Goal: Communication & Community: Share content

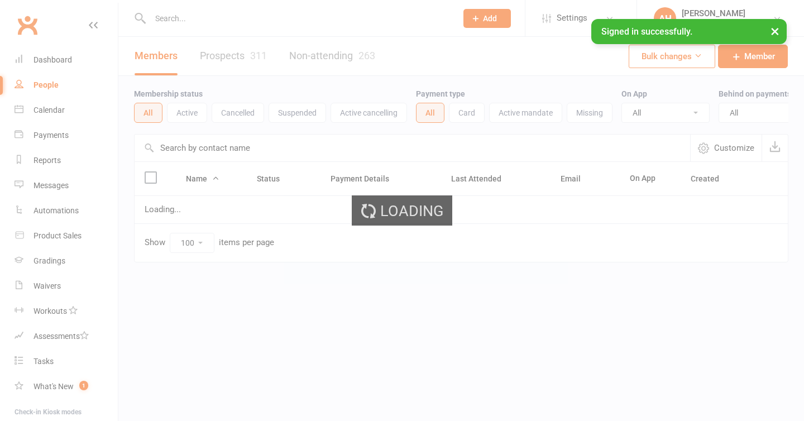
select select "100"
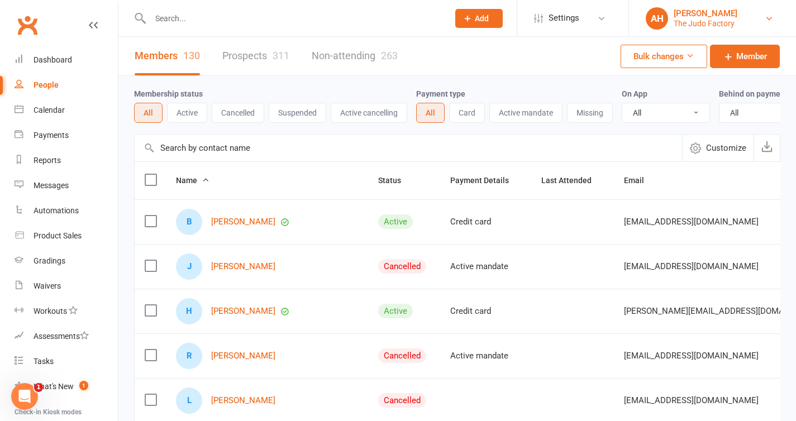
click at [666, 20] on div "AH" at bounding box center [657, 18] width 22 height 22
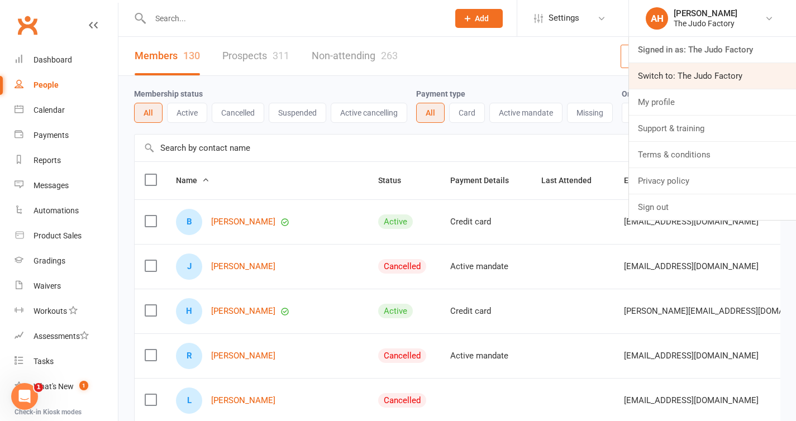
click at [686, 68] on link "Switch to: The Judo Factory" at bounding box center [712, 76] width 167 height 26
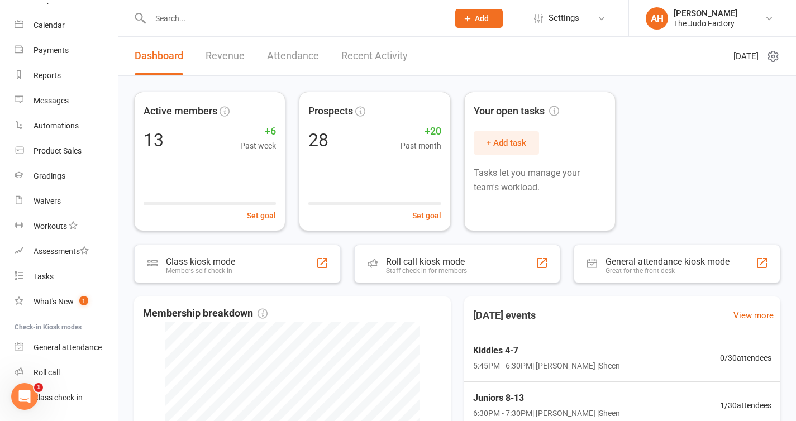
scroll to position [89, 0]
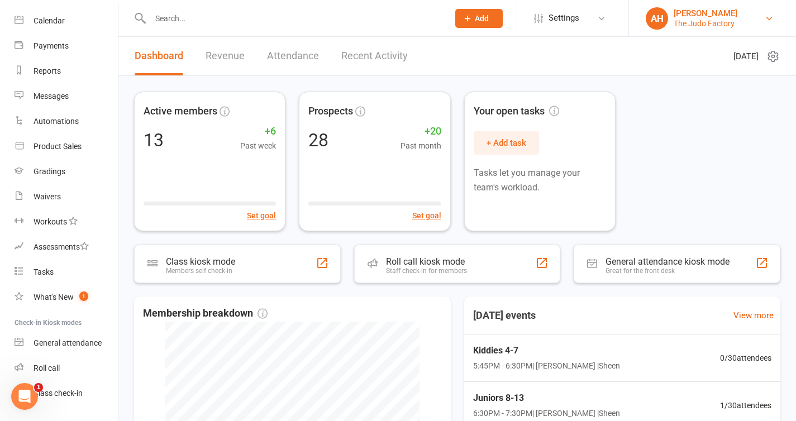
click at [689, 20] on div "The Judo Factory" at bounding box center [706, 23] width 64 height 10
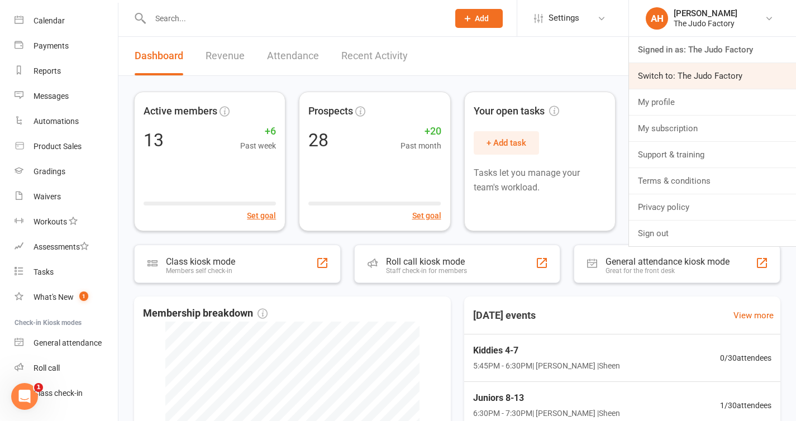
click at [684, 73] on link "Switch to: The Judo Factory" at bounding box center [712, 76] width 167 height 26
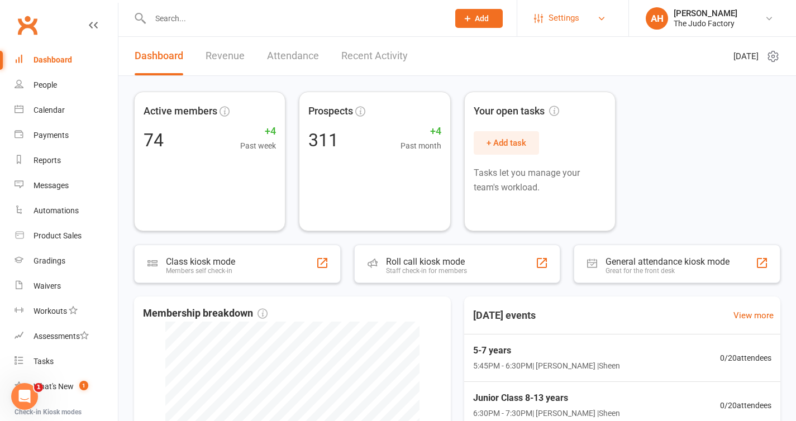
click at [574, 28] on span "Settings" at bounding box center [563, 18] width 31 height 25
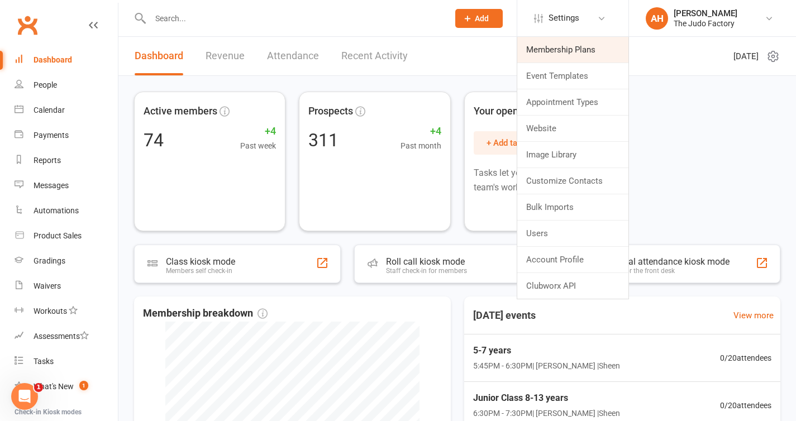
click at [572, 51] on link "Membership Plans" at bounding box center [572, 50] width 111 height 26
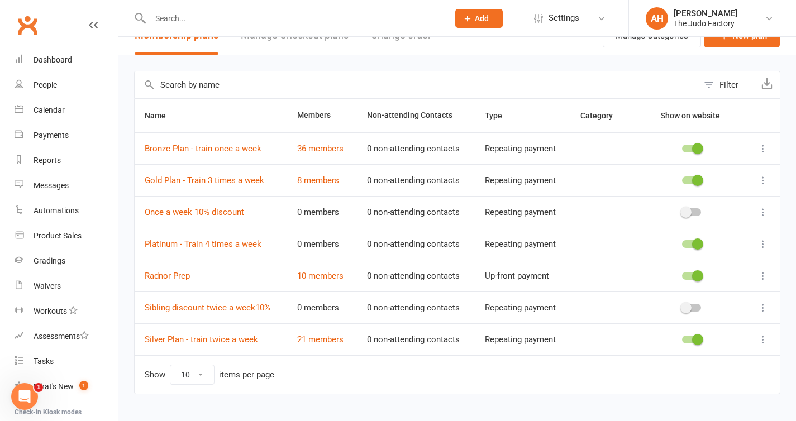
scroll to position [22, 0]
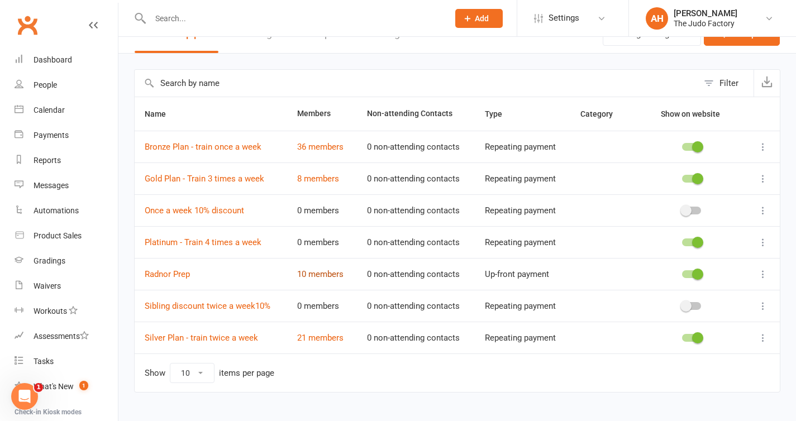
click at [314, 272] on link "10 members" at bounding box center [320, 274] width 46 height 10
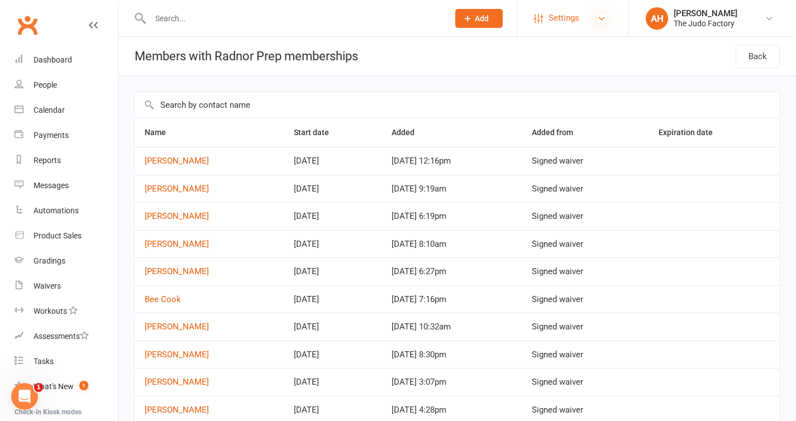
click at [602, 21] on icon at bounding box center [601, 18] width 9 height 9
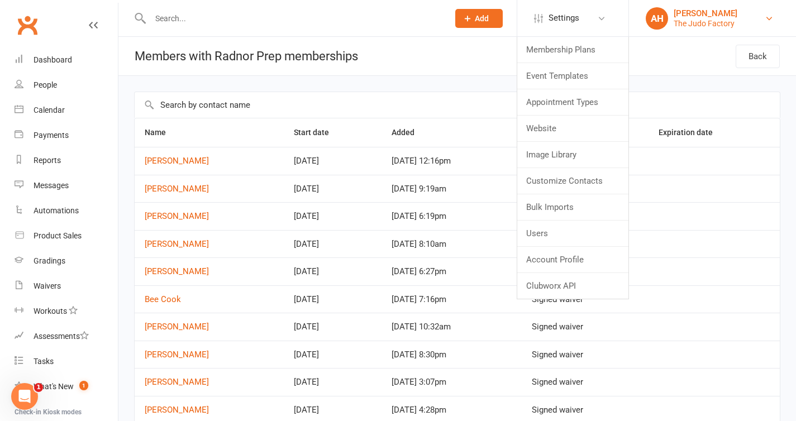
click at [699, 25] on div "The Judo Factory" at bounding box center [706, 23] width 64 height 10
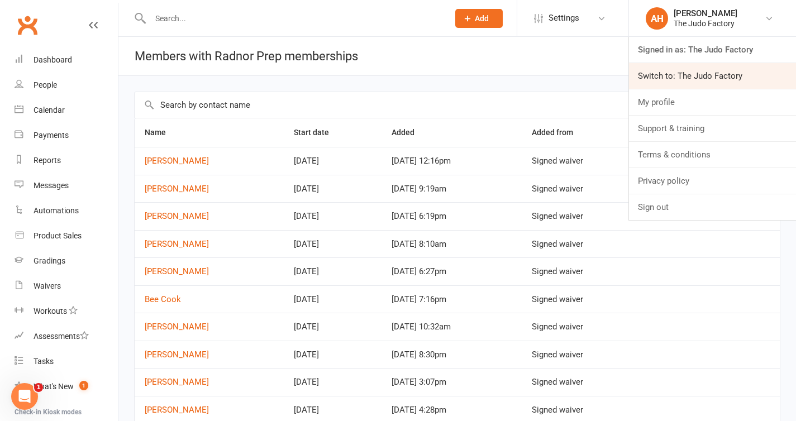
click at [692, 73] on link "Switch to: The Judo Factory" at bounding box center [712, 76] width 167 height 26
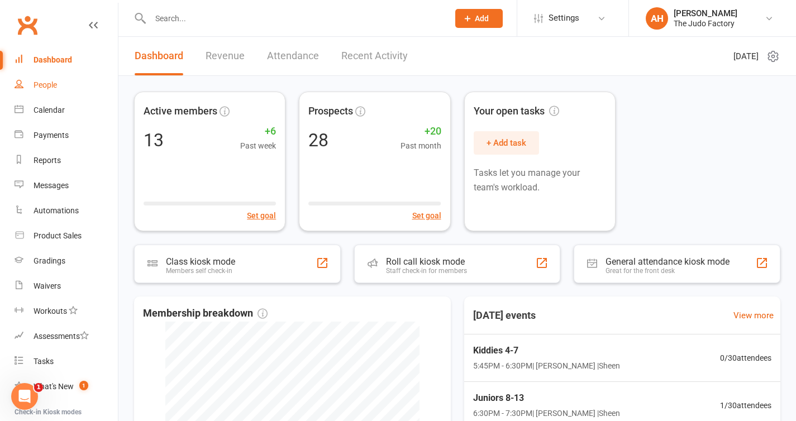
click at [54, 88] on div "People" at bounding box center [45, 84] width 23 height 9
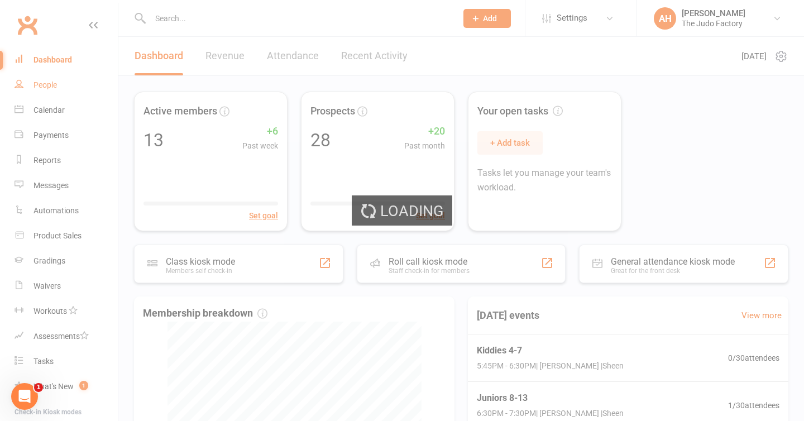
select select "25"
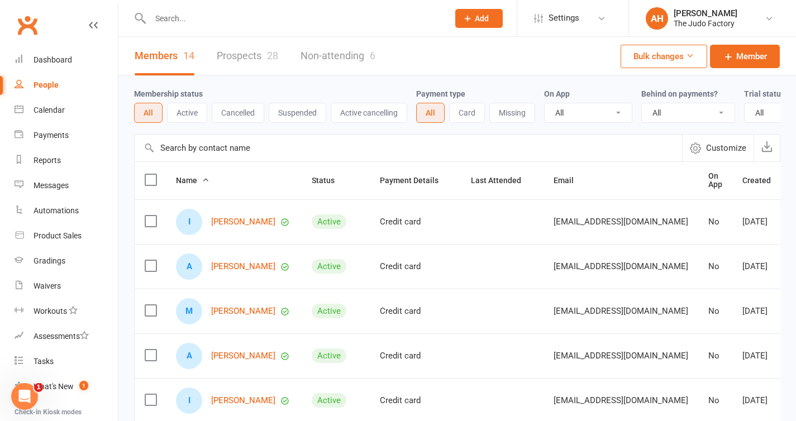
click at [244, 58] on link "Prospects 28" at bounding box center [247, 56] width 61 height 39
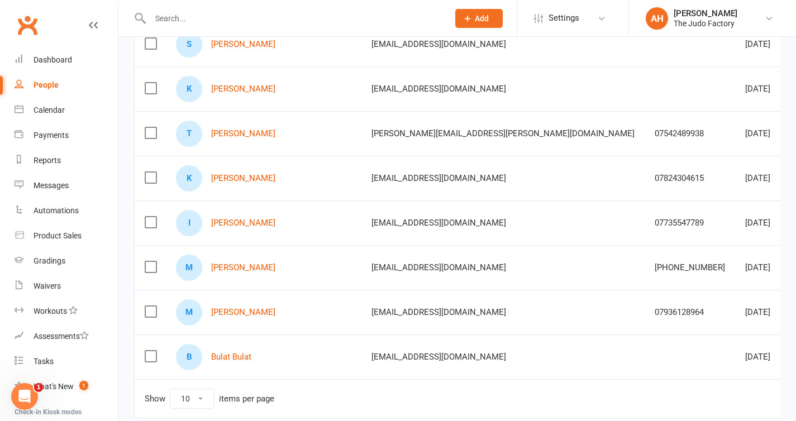
scroll to position [279, 0]
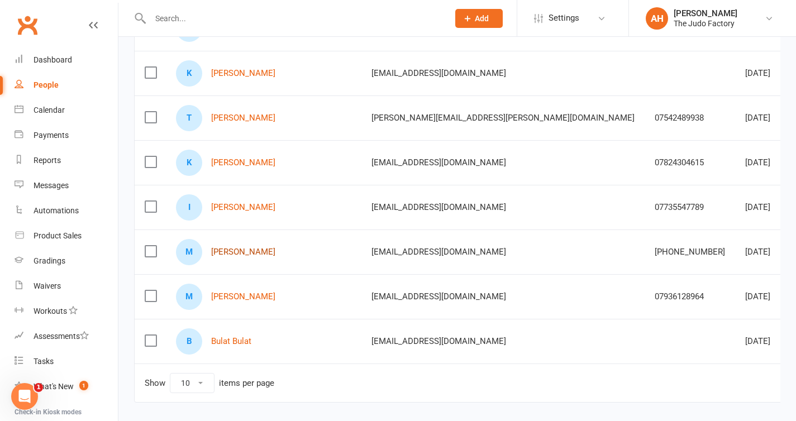
click at [252, 255] on link "Maksim Korolev" at bounding box center [243, 251] width 64 height 9
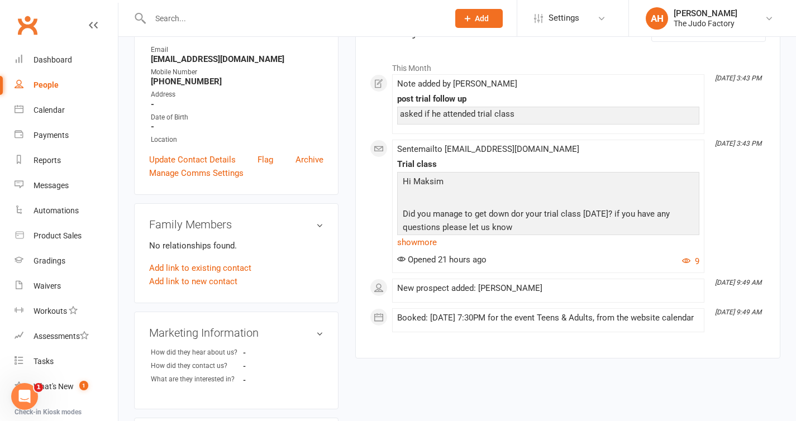
scroll to position [154, 0]
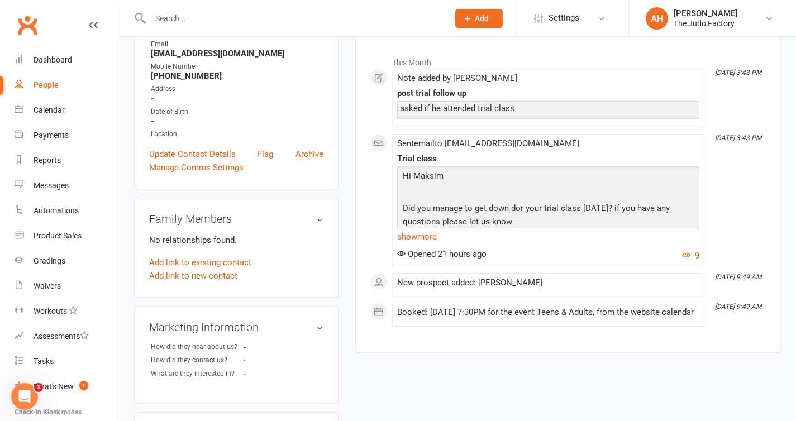
click at [47, 83] on div "People" at bounding box center [46, 84] width 25 height 9
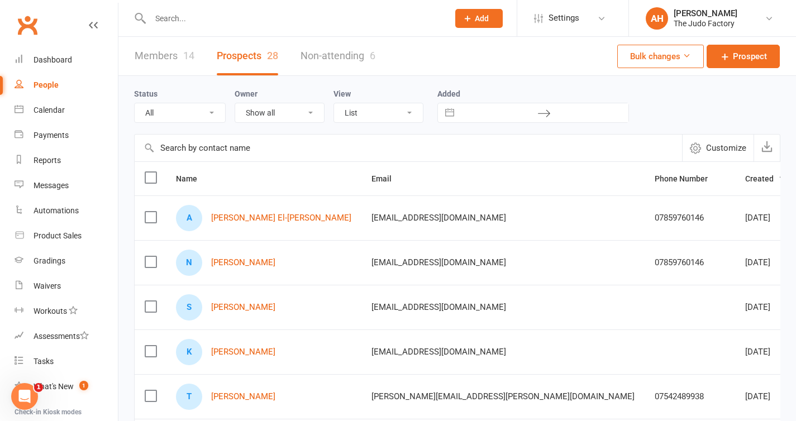
click at [168, 59] on link "Members 14" at bounding box center [165, 56] width 60 height 39
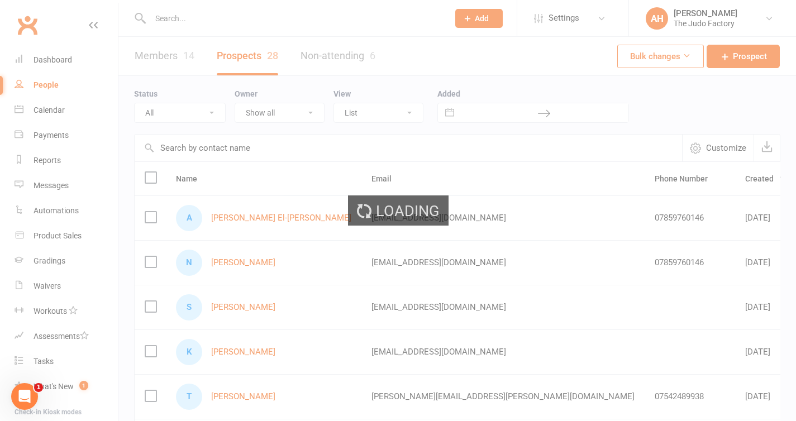
select select "25"
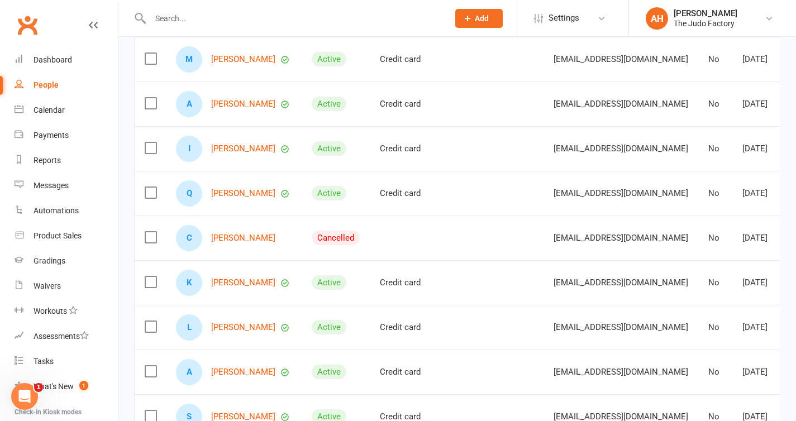
scroll to position [251, 0]
click at [256, 244] on link "Cesar Desdoigts" at bounding box center [243, 239] width 64 height 9
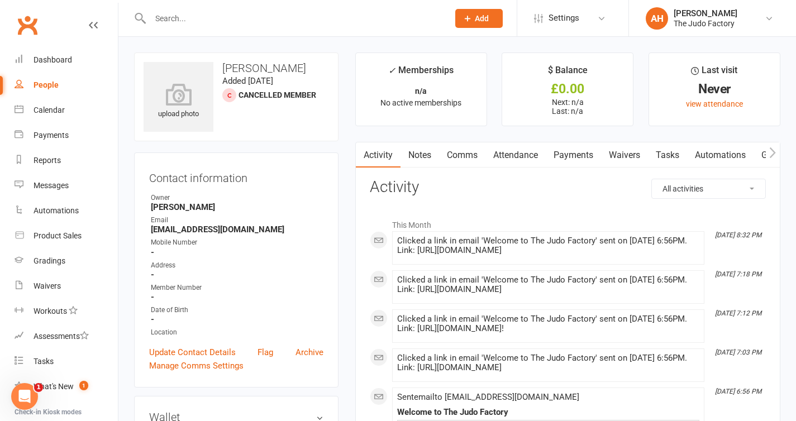
click at [49, 79] on link "People" at bounding box center [66, 85] width 103 height 25
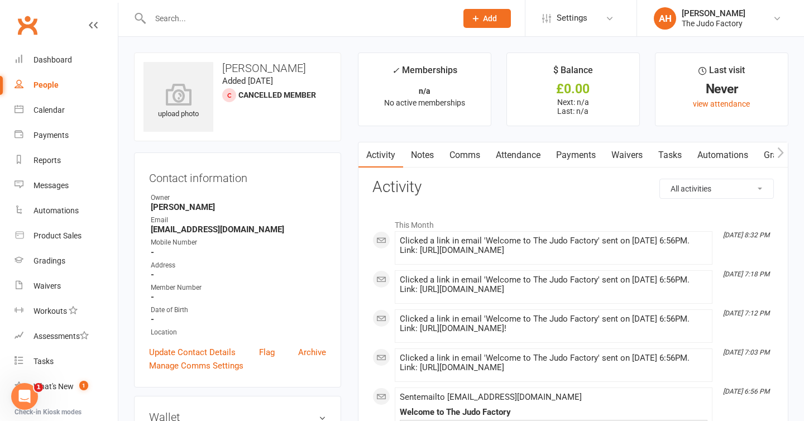
select select "25"
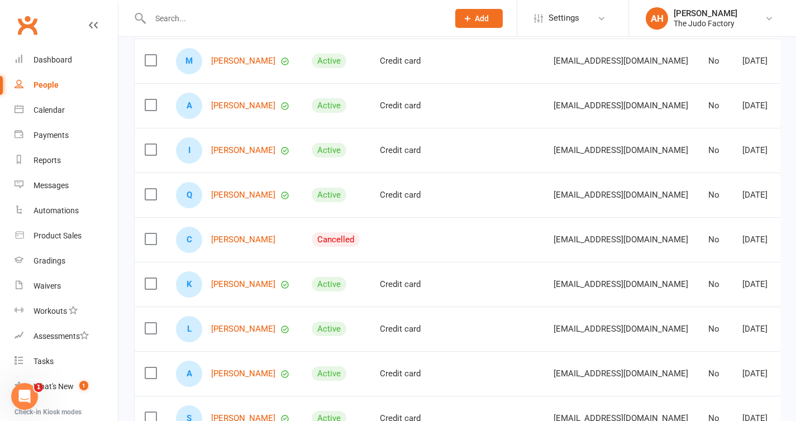
scroll to position [251, 0]
click at [254, 244] on link "Cesar Desdoigts" at bounding box center [243, 239] width 64 height 9
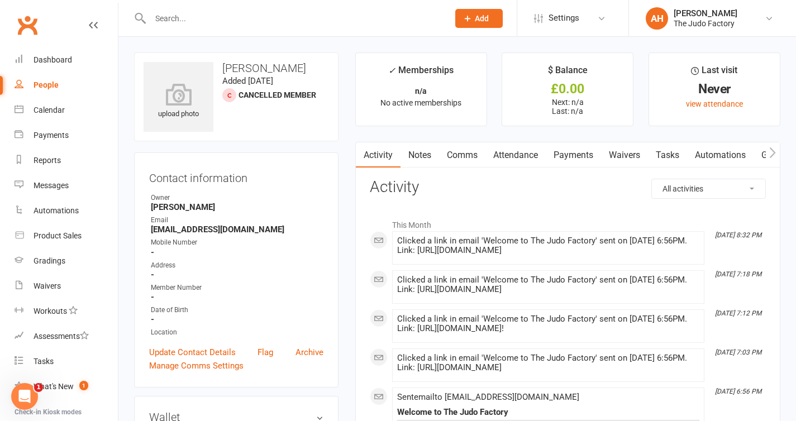
click at [54, 87] on div "People" at bounding box center [46, 84] width 25 height 9
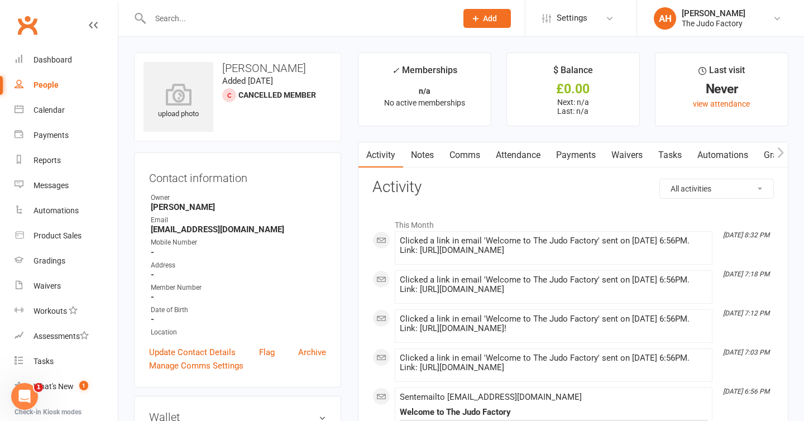
select select "25"
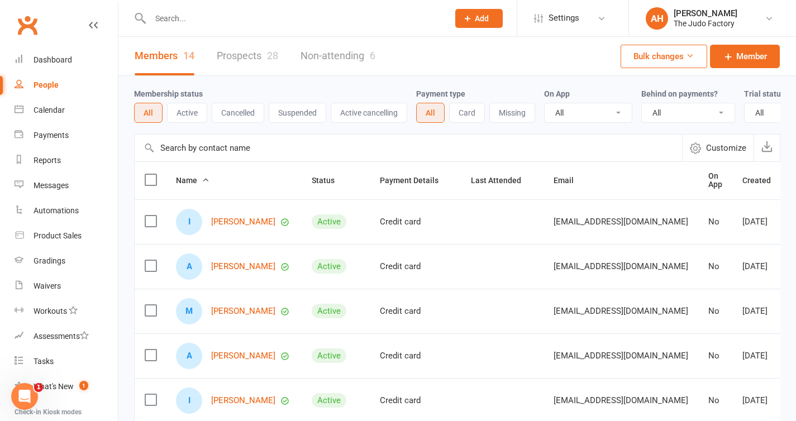
click at [44, 82] on div "People" at bounding box center [46, 84] width 25 height 9
click at [230, 227] on link "Ilyas Ali" at bounding box center [243, 221] width 64 height 9
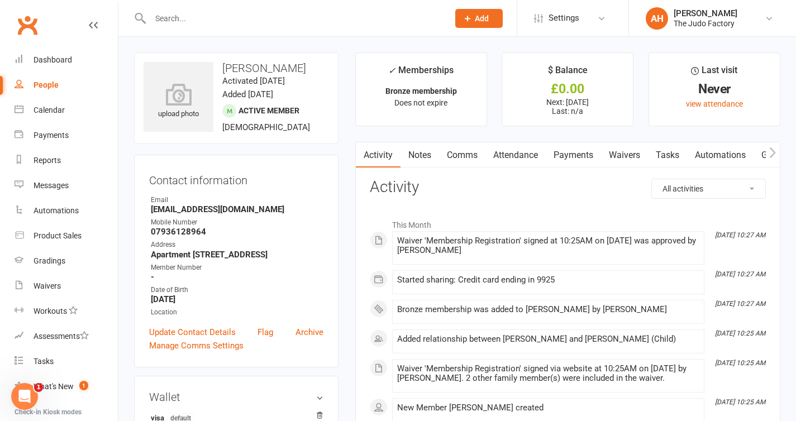
click at [48, 84] on div "People" at bounding box center [46, 84] width 25 height 9
select select "25"
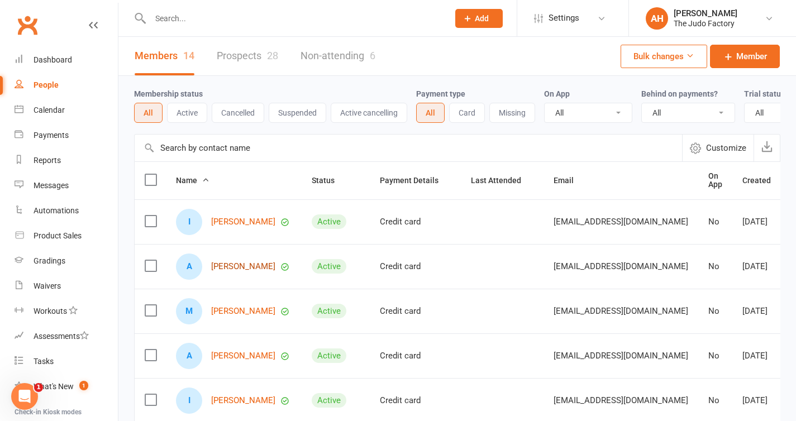
click at [228, 271] on link "Asiyah Ali" at bounding box center [243, 266] width 64 height 9
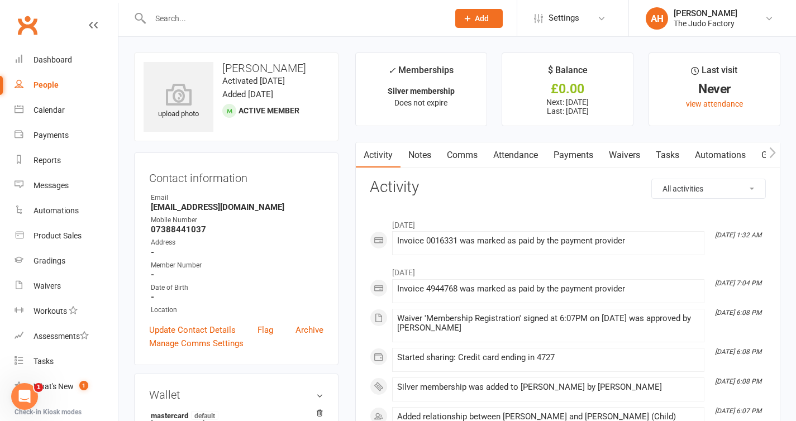
click at [39, 88] on div "People" at bounding box center [46, 84] width 25 height 9
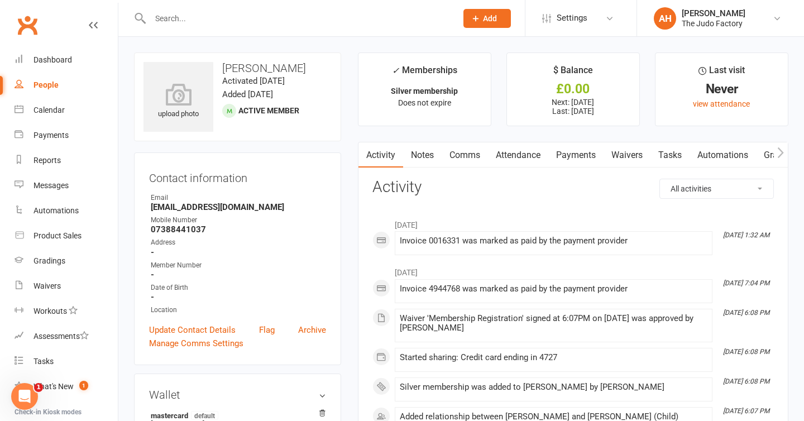
select select "25"
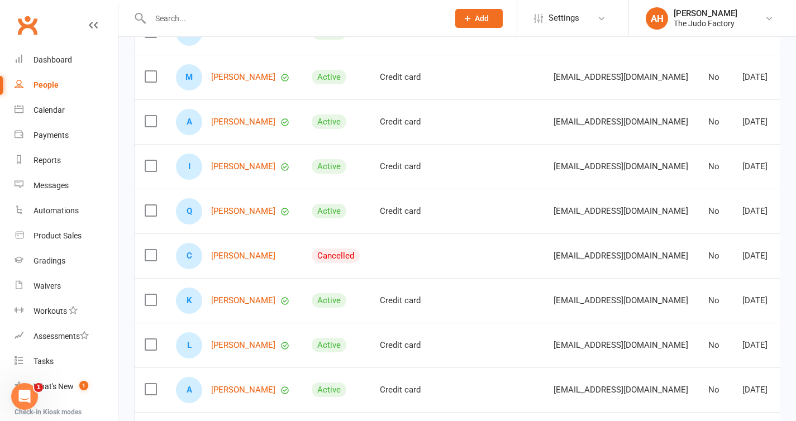
scroll to position [241, 0]
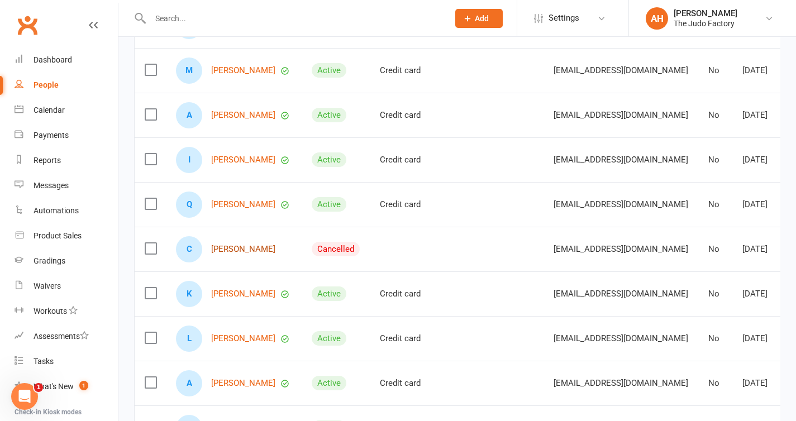
click at [252, 254] on link "Cesar Desdoigts" at bounding box center [243, 249] width 64 height 9
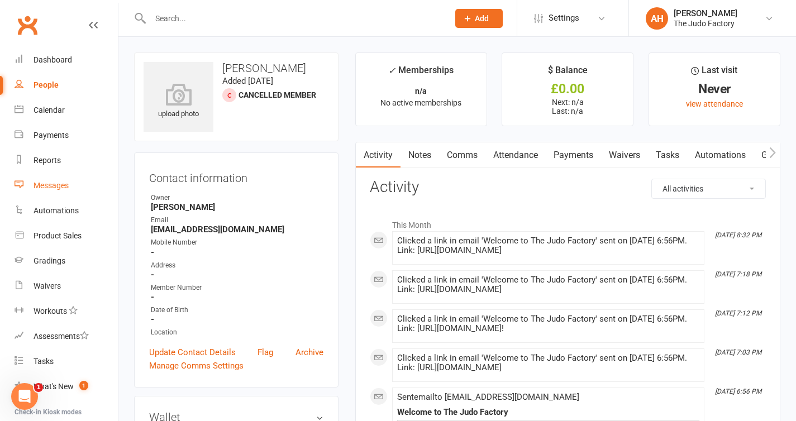
click at [51, 189] on div "Messages" at bounding box center [51, 185] width 35 height 9
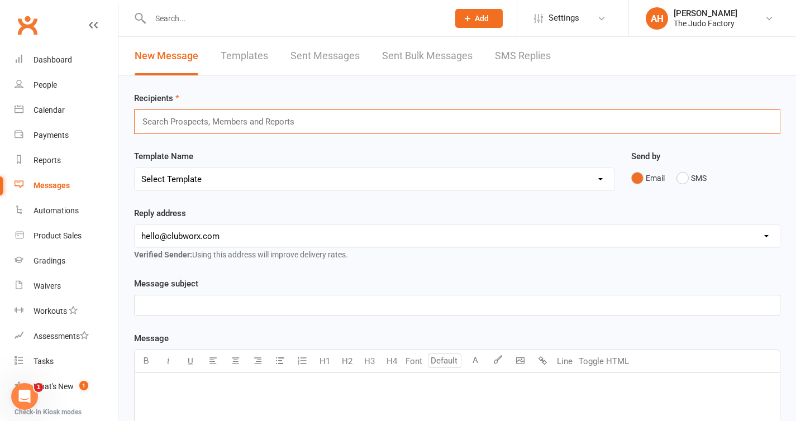
click at [235, 120] on input "text" at bounding box center [223, 121] width 164 height 15
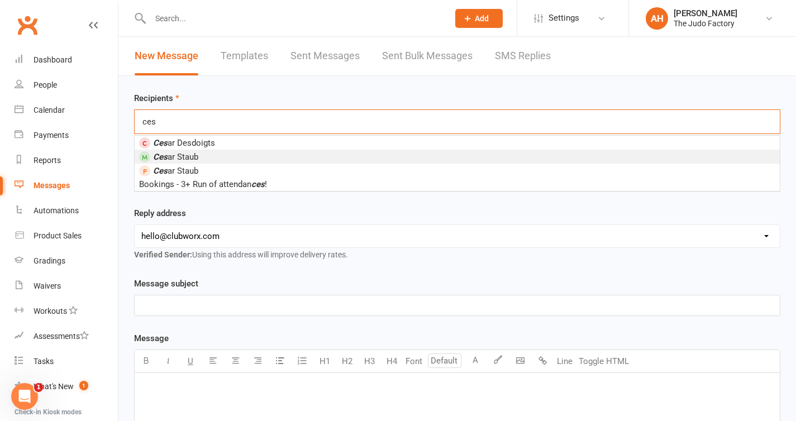
type input "ces"
click at [208, 155] on li "Ces ar Staub" at bounding box center [457, 157] width 645 height 14
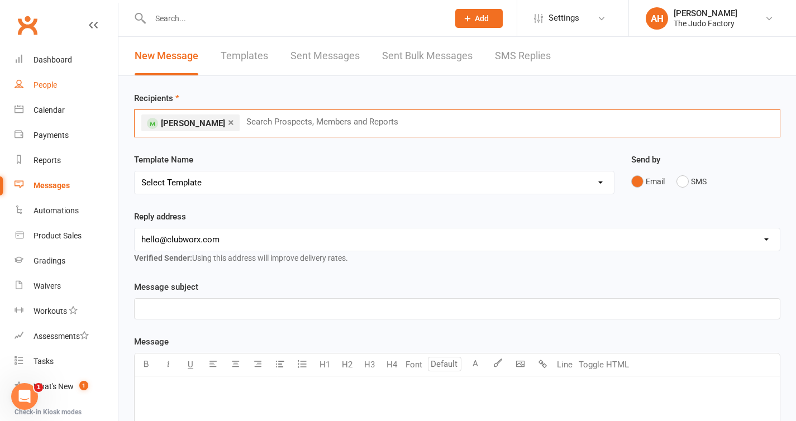
click at [47, 92] on link "People" at bounding box center [66, 85] width 103 height 25
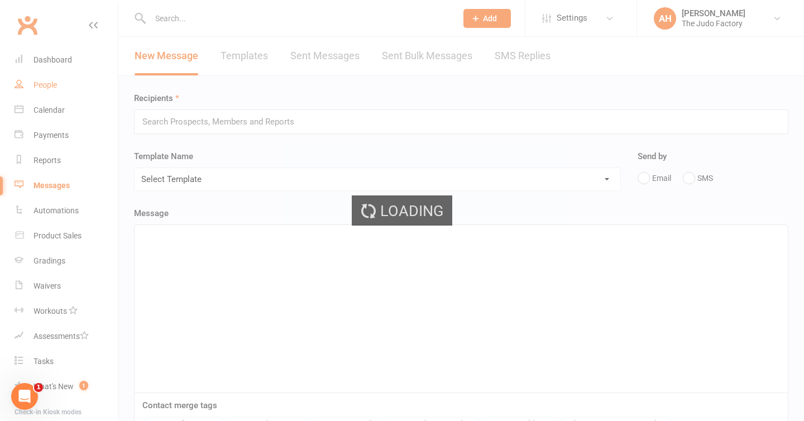
select select "25"
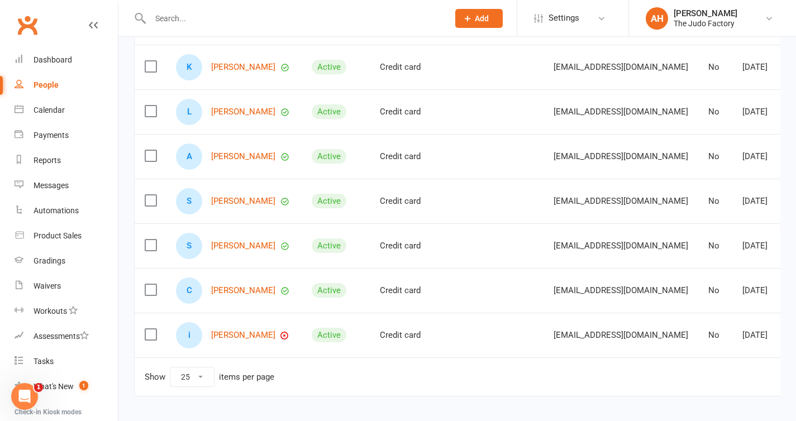
scroll to position [500, 0]
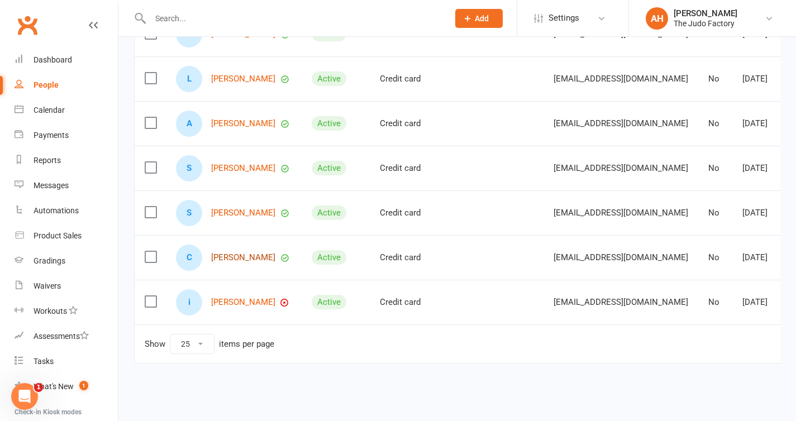
click at [238, 262] on link "Cesar Staub" at bounding box center [243, 257] width 64 height 9
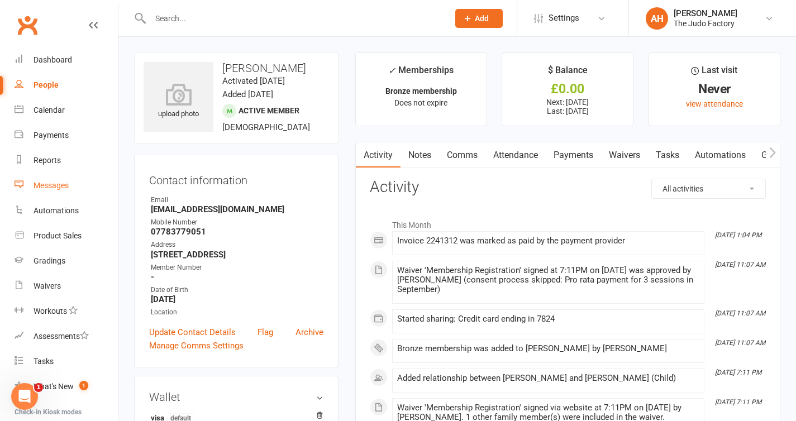
click at [55, 185] on div "Messages" at bounding box center [51, 185] width 35 height 9
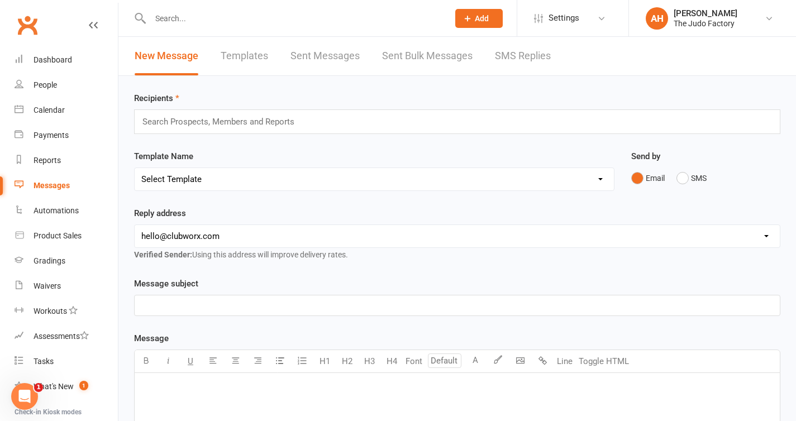
click at [269, 127] on input "text" at bounding box center [223, 121] width 164 height 15
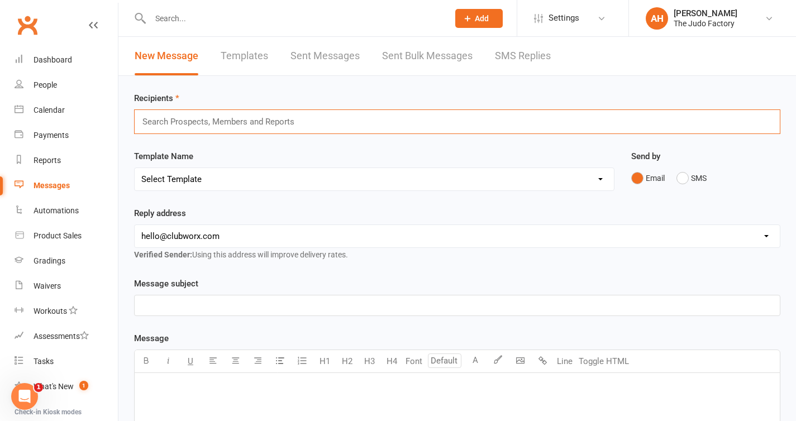
click at [254, 179] on select "Select Template [SMS] [Default template - review before using] Appointment remi…" at bounding box center [374, 179] width 479 height 22
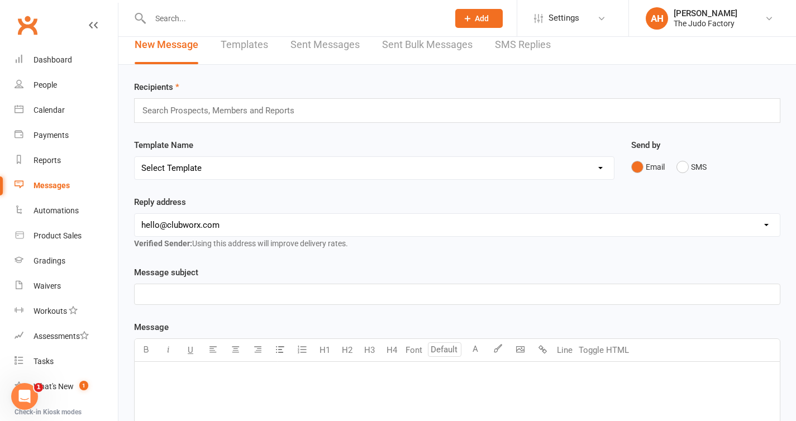
scroll to position [17, 0]
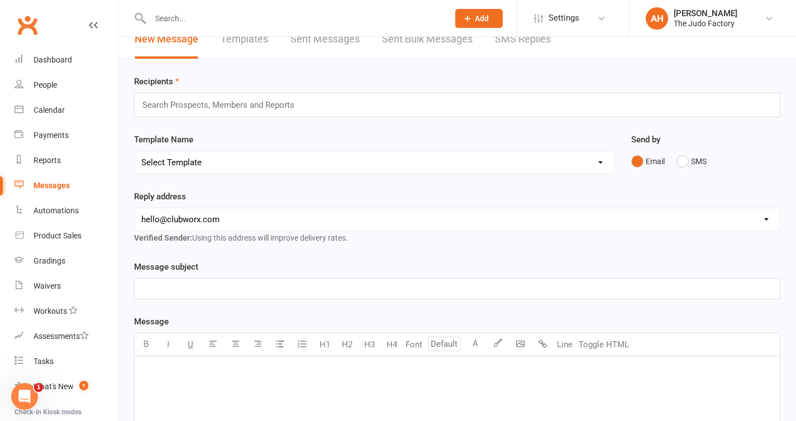
click at [204, 220] on select "hello@clubworx.com admin@thejudofactory.com" at bounding box center [457, 219] width 645 height 22
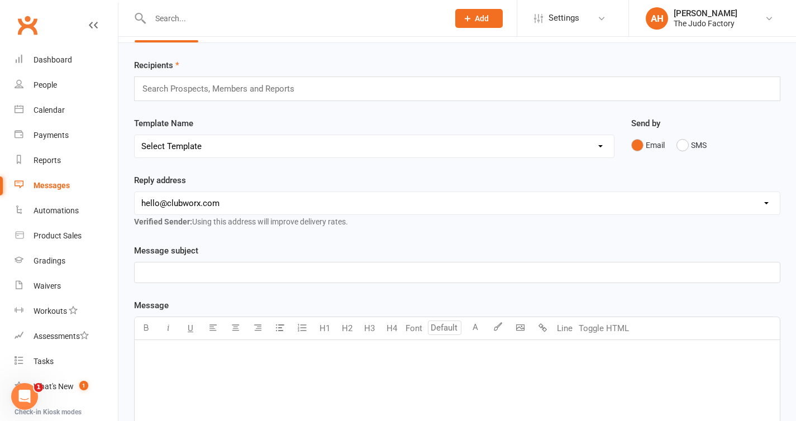
scroll to position [38, 0]
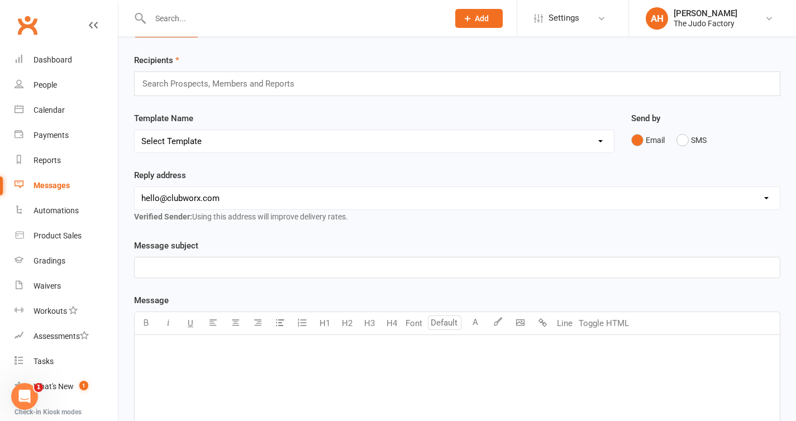
click at [254, 141] on select "Select Template [SMS] [Default template - review before using] Appointment remi…" at bounding box center [374, 141] width 479 height 22
select select "10"
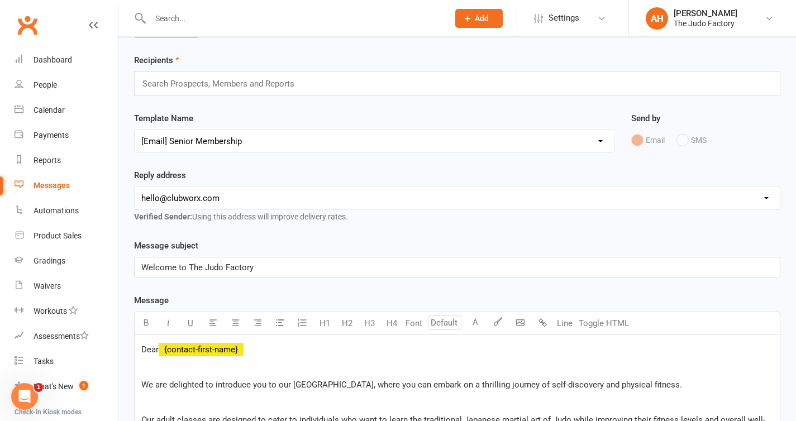
click at [202, 187] on select "hello@clubworx.com admin@thejudofactory.com" at bounding box center [457, 198] width 645 height 22
select select "1"
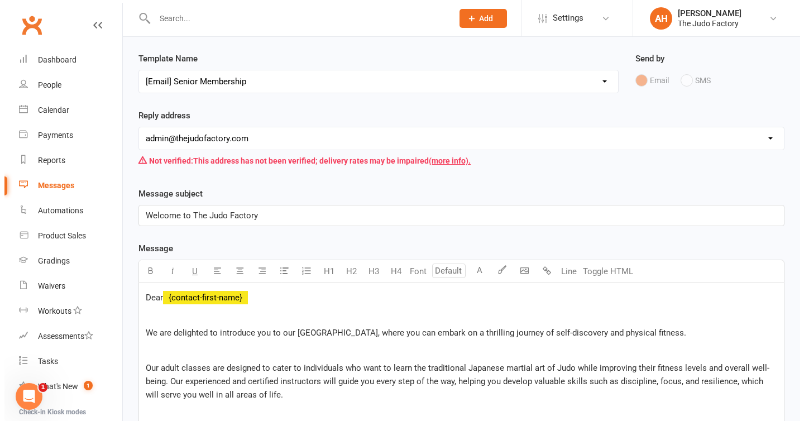
scroll to position [0, 0]
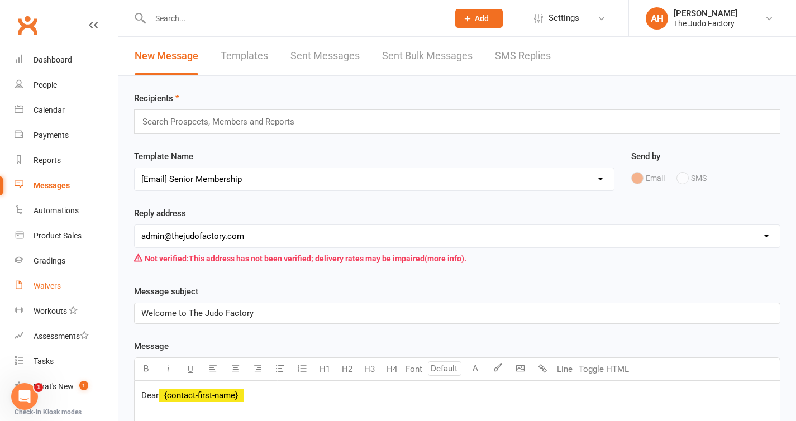
click at [45, 283] on div "Waivers" at bounding box center [47, 285] width 27 height 9
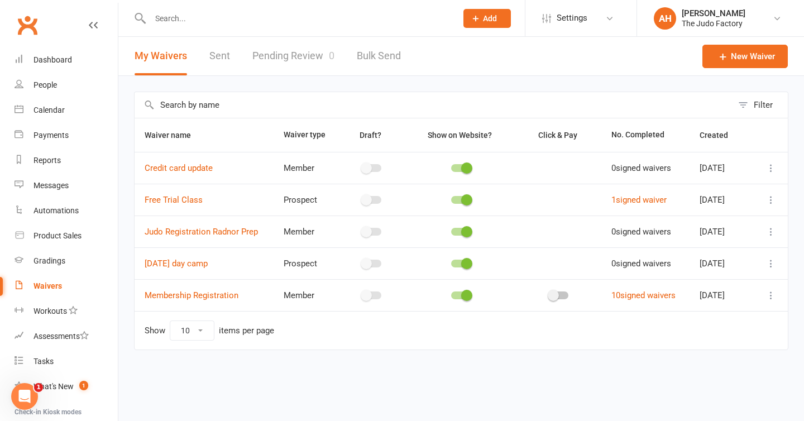
click at [288, 56] on link "Pending Review 0" at bounding box center [293, 56] width 82 height 39
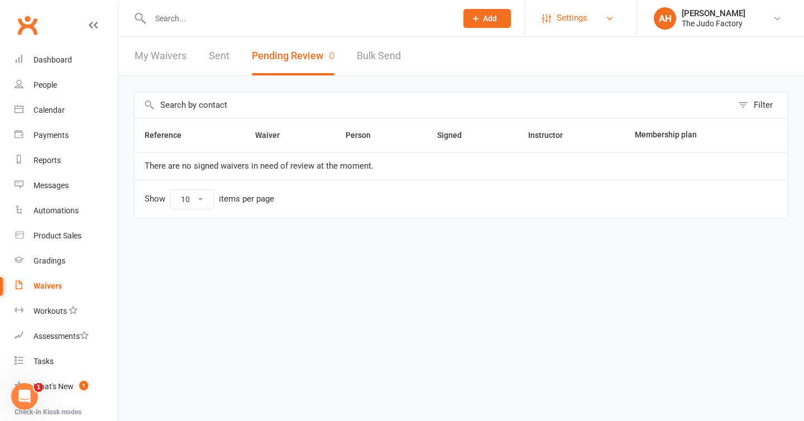
click at [590, 12] on link "Settings" at bounding box center [581, 18] width 78 height 25
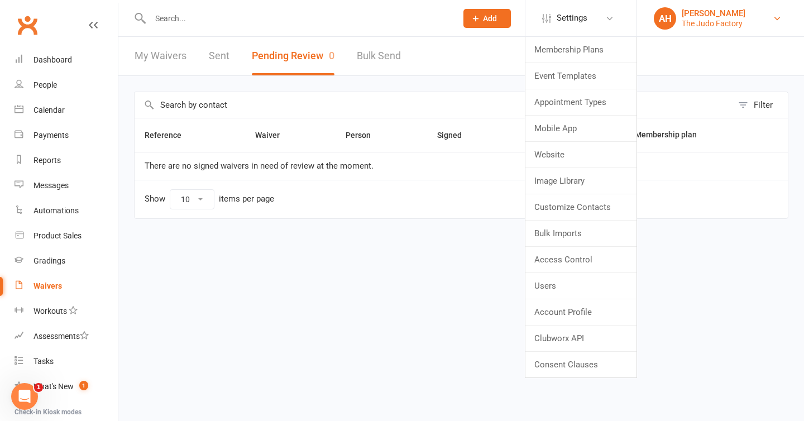
click at [709, 19] on div "The Judo Factory" at bounding box center [714, 23] width 64 height 10
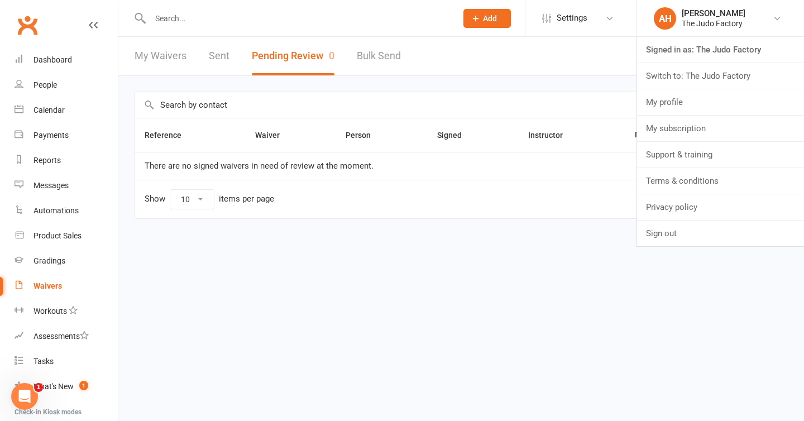
click at [626, 82] on div "Filter Reference Waiver Person Signed Instructor Membership plan There are no s…" at bounding box center [461, 163] width 686 height 174
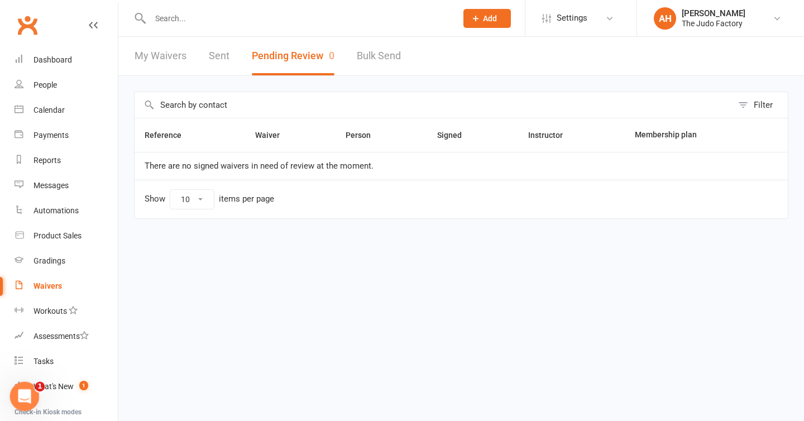
click at [12, 390] on div "Open Intercom Messenger" at bounding box center [22, 394] width 37 height 37
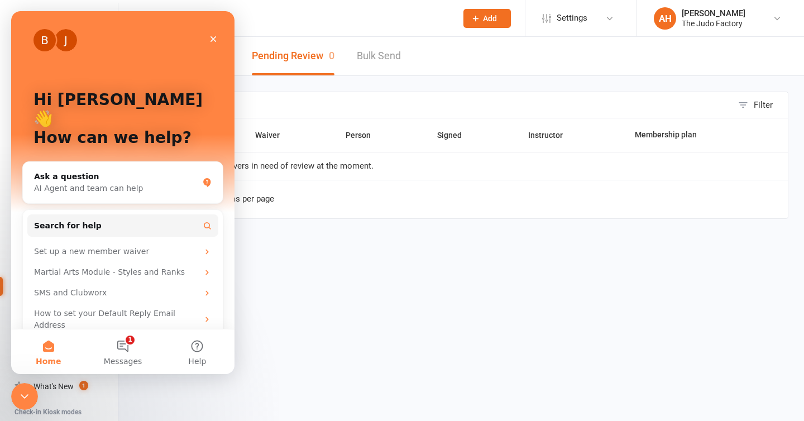
click at [270, 250] on html "Prospect Member Non-attending contact Class / event Appointment Grading event T…" at bounding box center [402, 133] width 804 height 266
click at [370, 266] on html "Prospect Member Non-attending contact Class / event Appointment Grading event T…" at bounding box center [402, 133] width 804 height 266
click at [389, 13] on input "text" at bounding box center [298, 19] width 302 height 16
click at [436, 218] on table "Reference Waiver Person Signed Instructor Membership plan There are no signed w…" at bounding box center [461, 168] width 655 height 101
click at [597, 266] on html "Prospect Member Non-attending contact Class / event Appointment Grading event T…" at bounding box center [402, 133] width 804 height 266
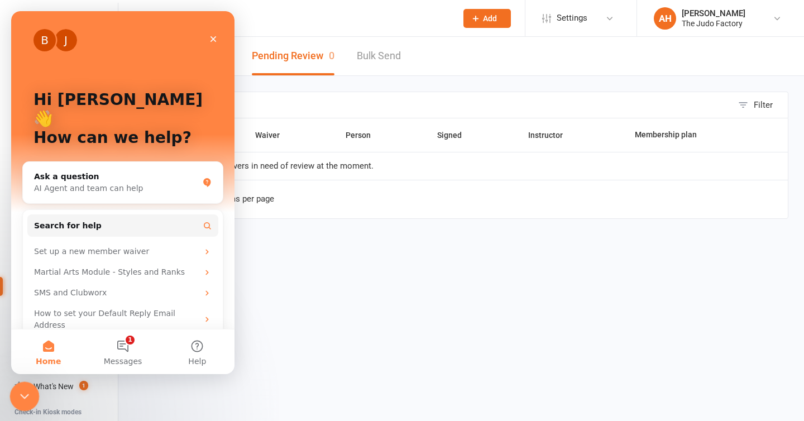
click at [27, 401] on icon "Close Intercom Messenger" at bounding box center [22, 394] width 13 height 13
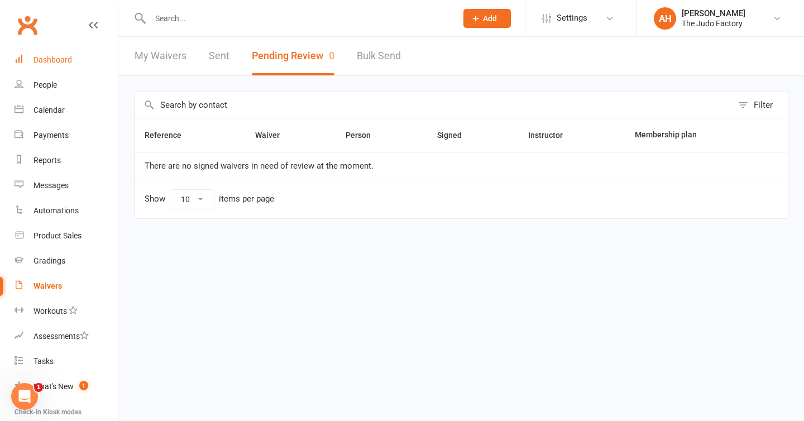
click at [57, 62] on div "Dashboard" at bounding box center [53, 59] width 39 height 9
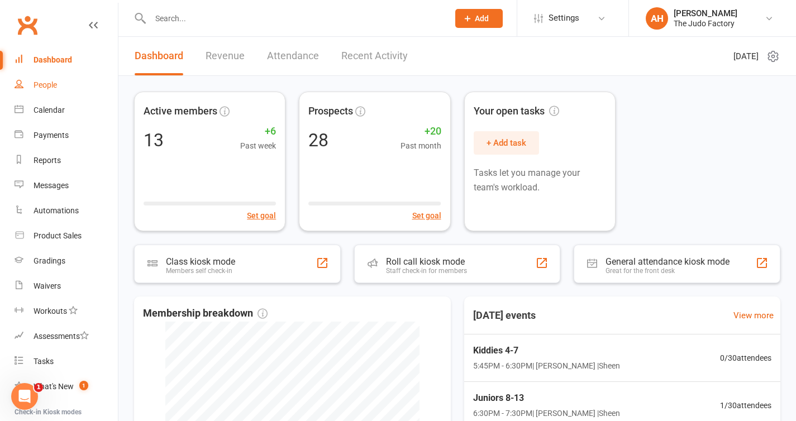
click at [46, 93] on link "People" at bounding box center [66, 85] width 103 height 25
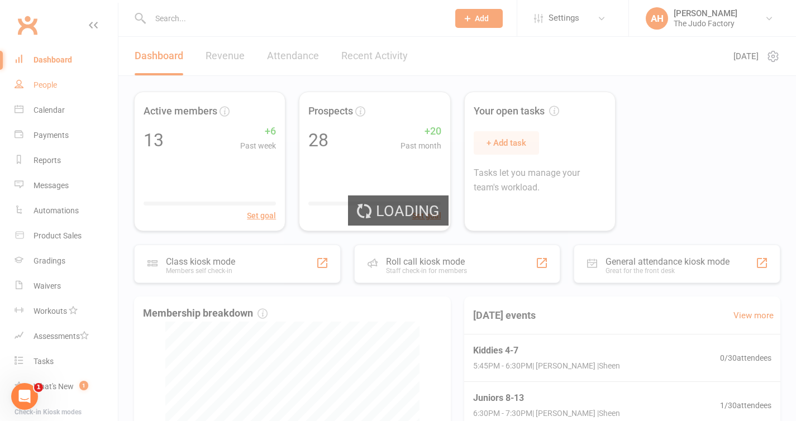
select select "25"
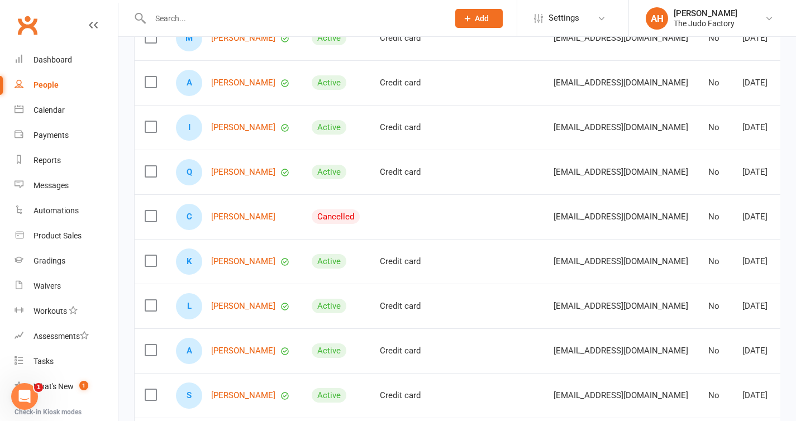
scroll to position [310, 0]
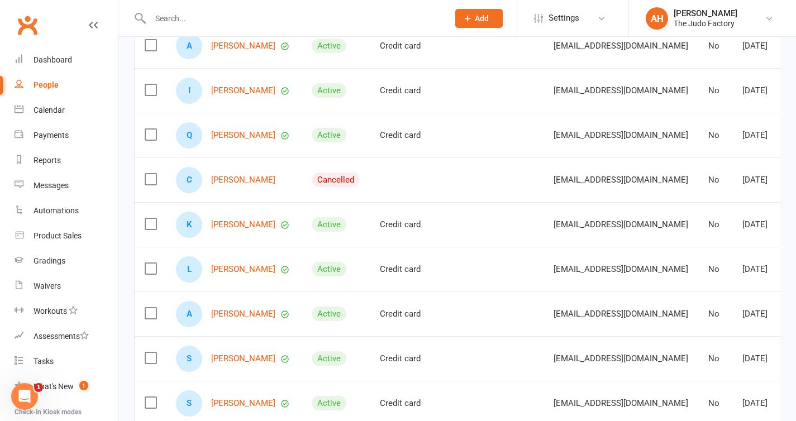
click at [148, 185] on label at bounding box center [150, 179] width 11 height 11
click at [148, 174] on input "checkbox" at bounding box center [150, 174] width 11 height 0
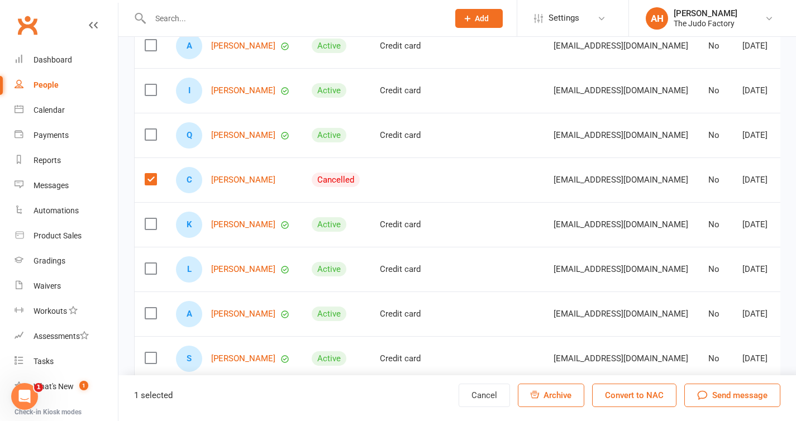
click at [623, 397] on button "Convert to NAC" at bounding box center [634, 395] width 84 height 23
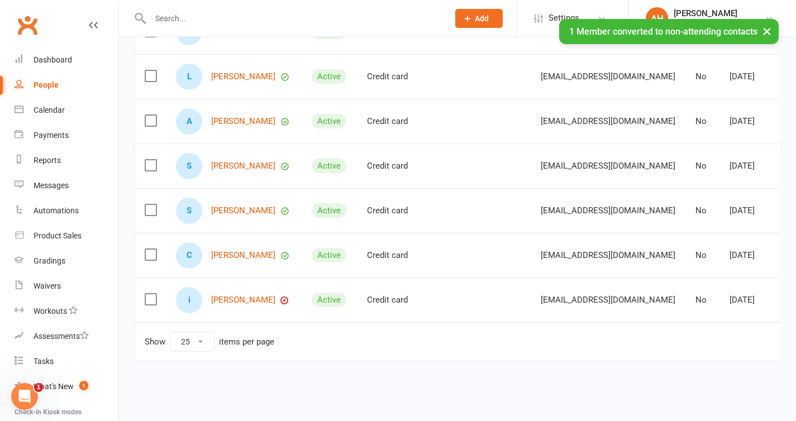
scroll to position [475, 0]
click at [284, 300] on icon "button" at bounding box center [285, 301] width 2 height 2
click at [235, 295] on link "ilyas umar" at bounding box center [243, 299] width 64 height 9
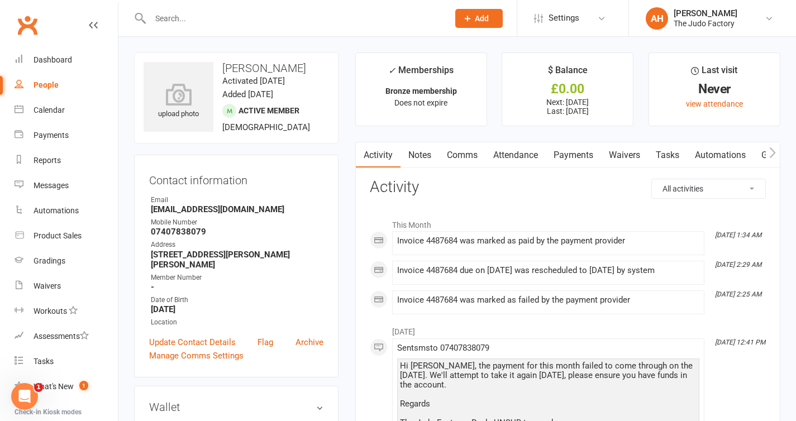
click at [565, 151] on link "Payments" at bounding box center [573, 155] width 55 height 26
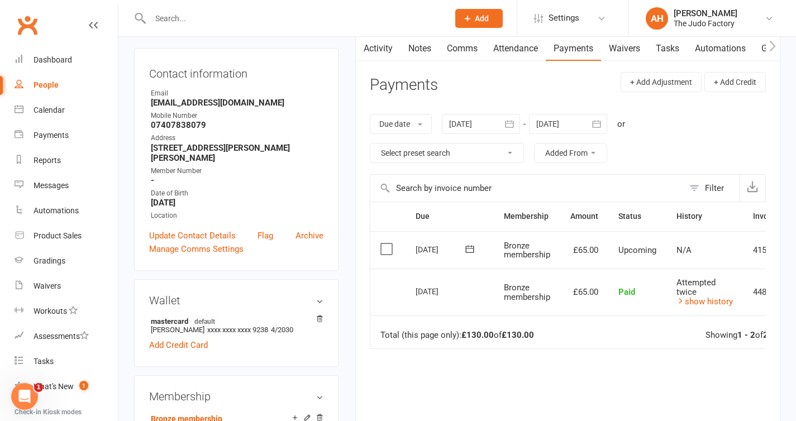
scroll to position [106, 0]
click at [468, 130] on div at bounding box center [481, 125] width 78 height 20
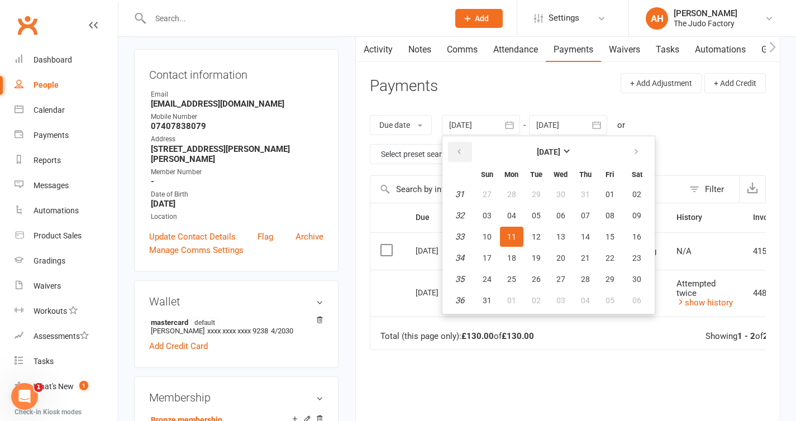
click at [461, 151] on icon "button" at bounding box center [459, 151] width 8 height 9
click at [537, 197] on span "01" at bounding box center [536, 194] width 9 height 9
type input "01 Jul 2025"
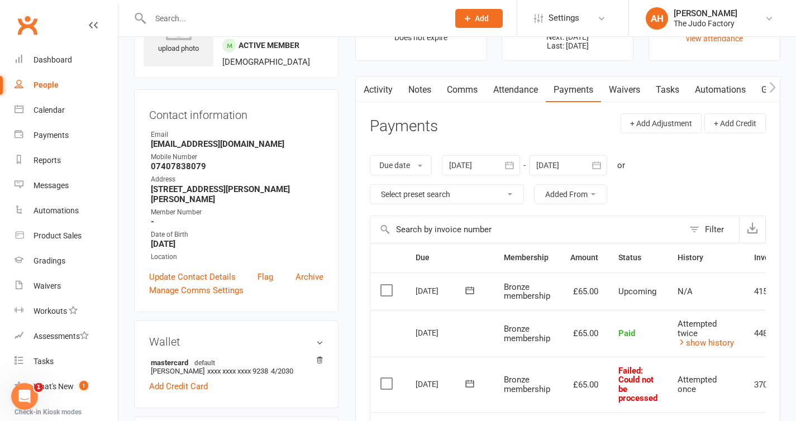
scroll to position [57, 0]
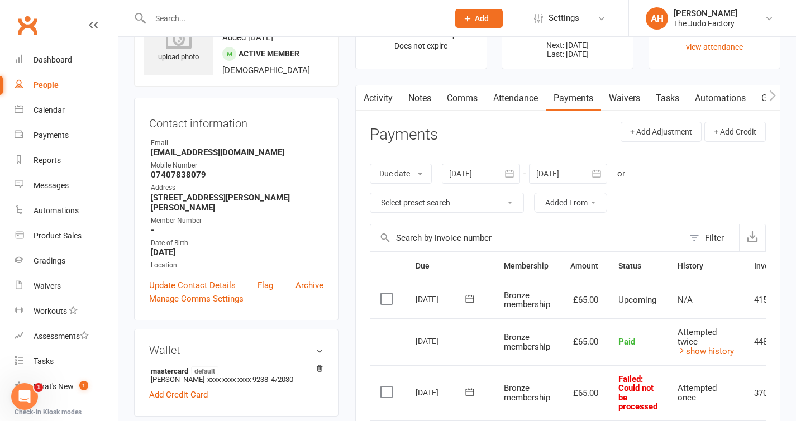
click at [386, 107] on link "Activity" at bounding box center [378, 98] width 45 height 26
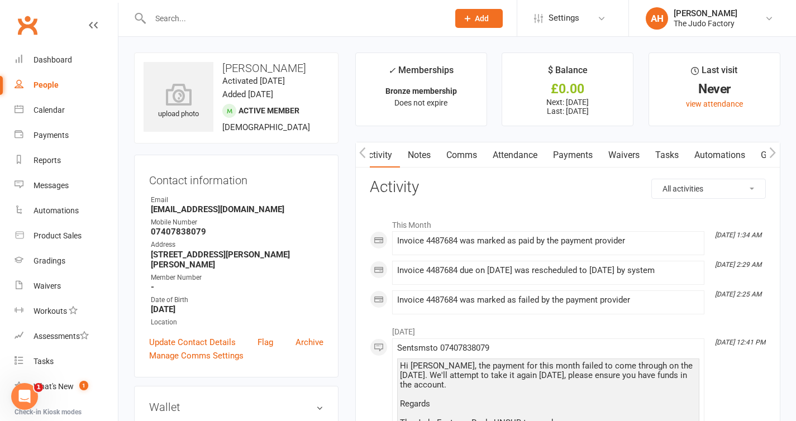
click at [570, 155] on link "Payments" at bounding box center [572, 155] width 55 height 26
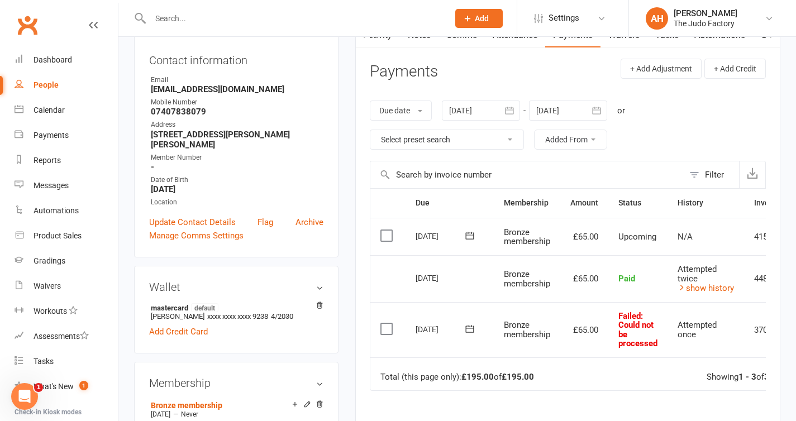
scroll to position [123, 0]
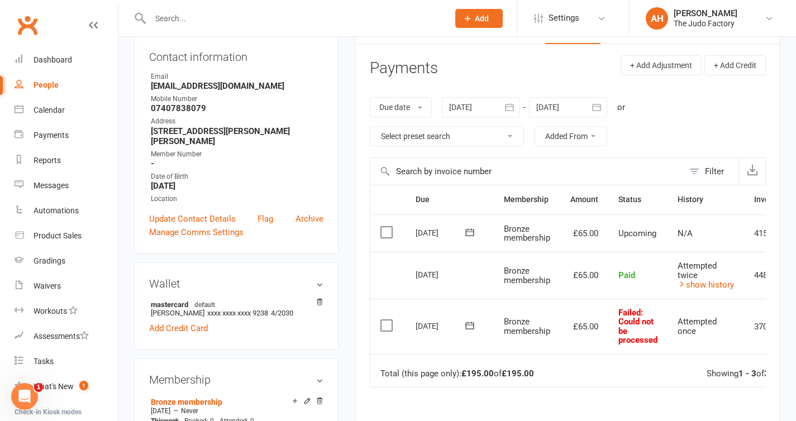
click at [470, 322] on icon at bounding box center [469, 325] width 11 height 11
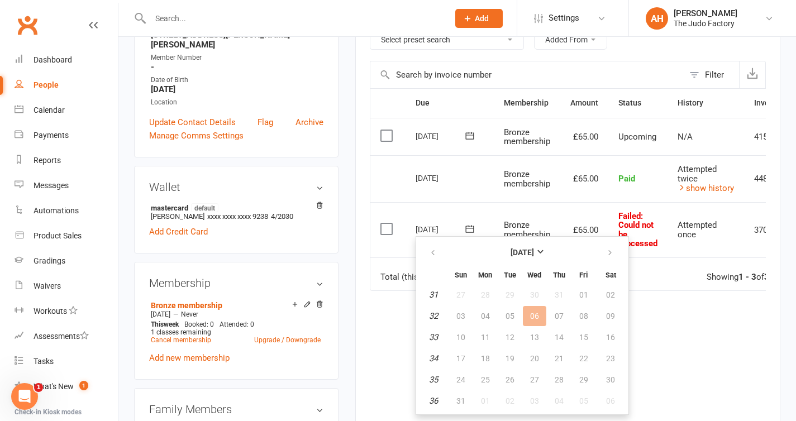
scroll to position [222, 0]
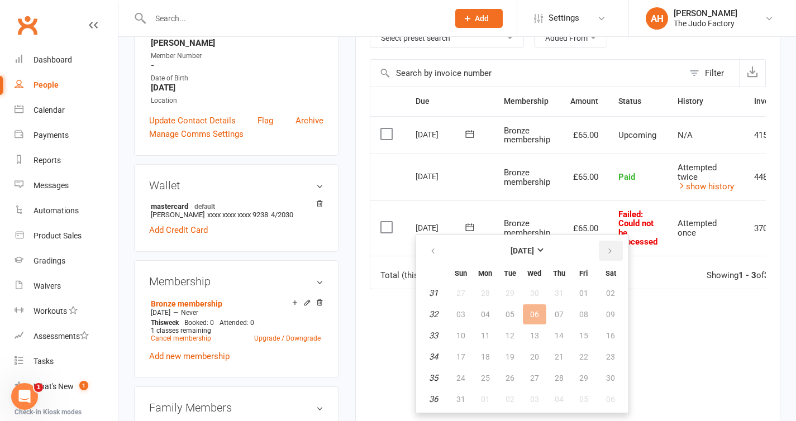
click at [606, 253] on icon "button" at bounding box center [610, 251] width 8 height 9
click at [559, 314] on span "11" at bounding box center [559, 314] width 9 height 9
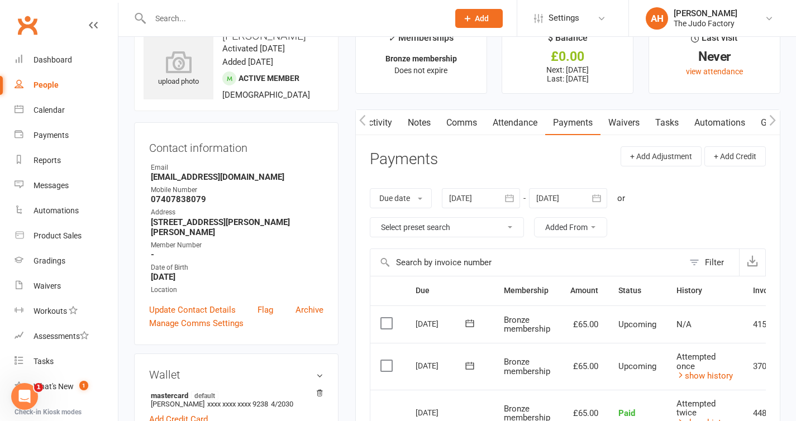
scroll to position [0, 0]
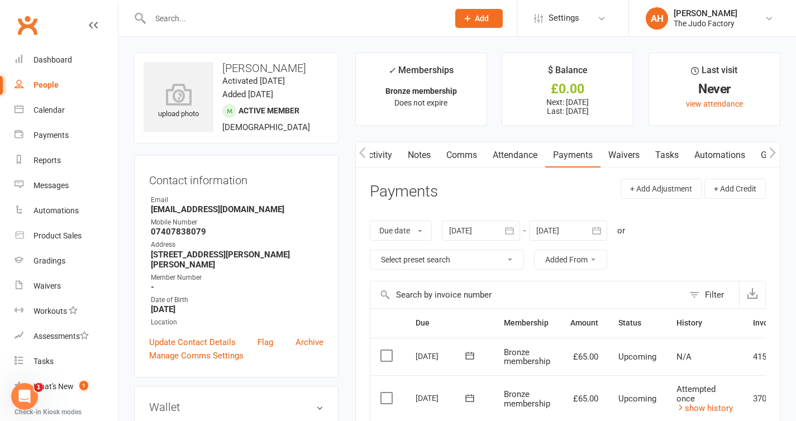
click at [294, 22] on input "text" at bounding box center [294, 19] width 294 height 16
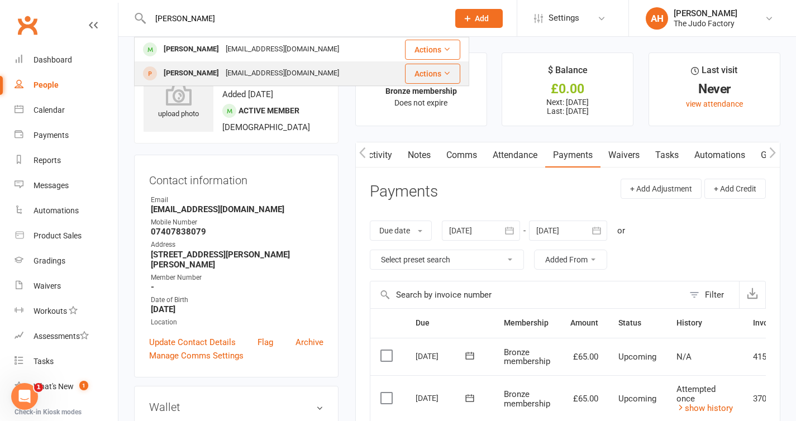
type input "idris"
click at [273, 73] on div "upurnomo@outlook.com.au" at bounding box center [282, 73] width 120 height 16
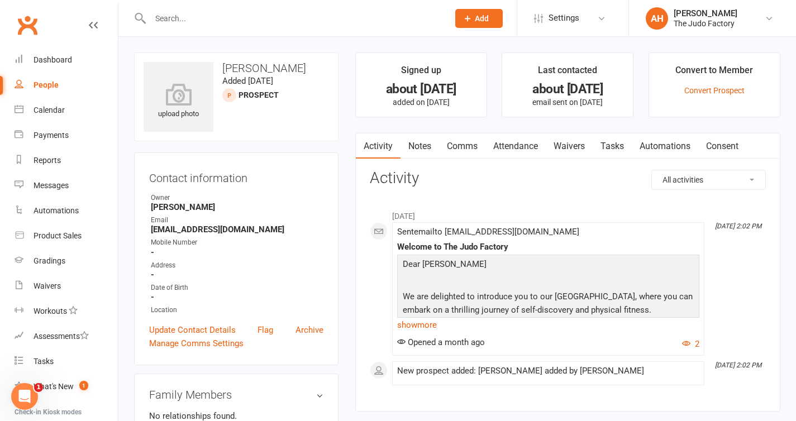
click at [472, 145] on link "Comms" at bounding box center [462, 146] width 46 height 26
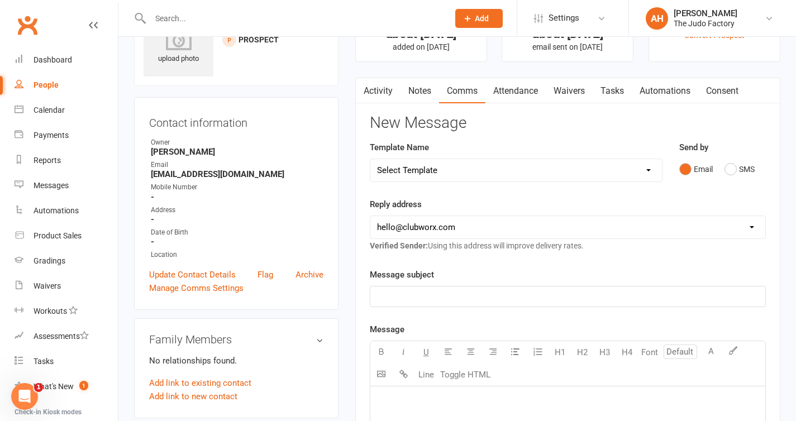
scroll to position [76, 0]
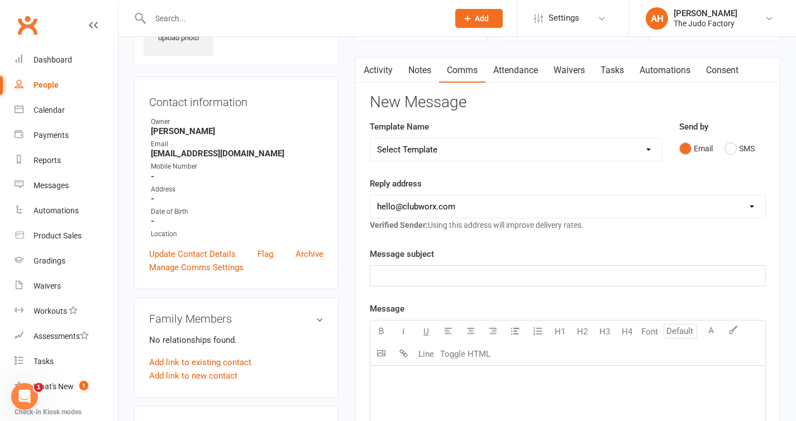
click at [472, 149] on select "Select Template [SMS] [Default template - review before using] Appointment remi…" at bounding box center [516, 150] width 292 height 22
select select "10"
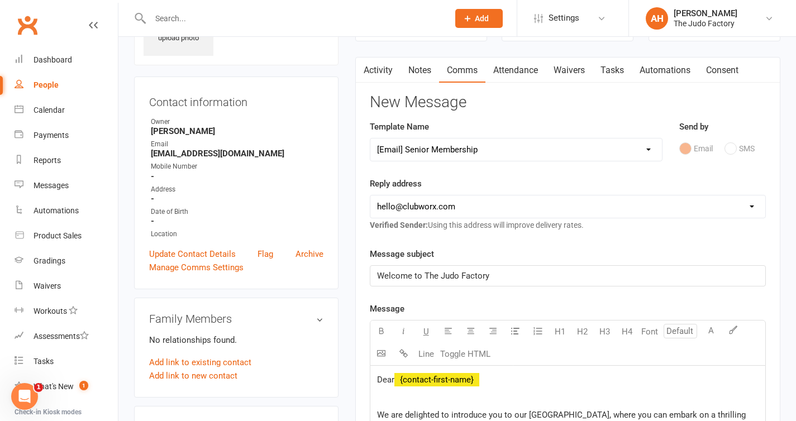
click at [457, 204] on select "hello@clubworx.com admin@thejudofactory.com" at bounding box center [567, 206] width 395 height 22
select select "1"
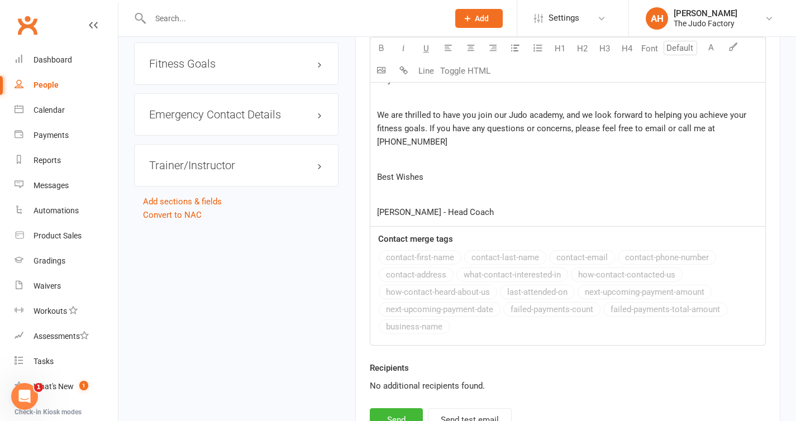
scroll to position [947, 0]
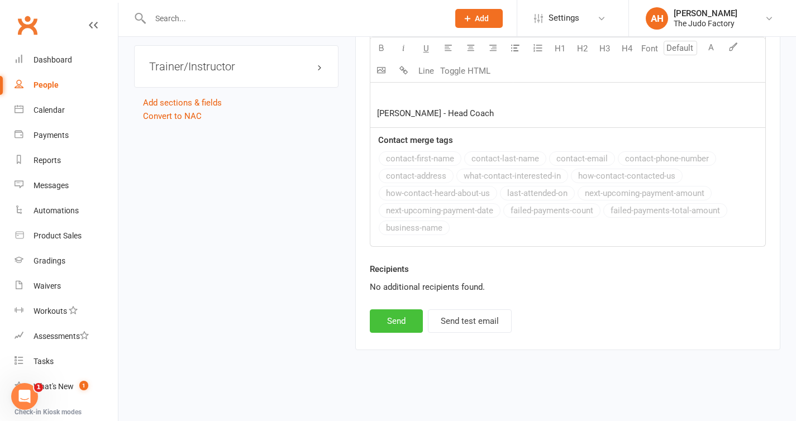
click at [395, 322] on button "Send" at bounding box center [396, 320] width 53 height 23
select select
select select "0"
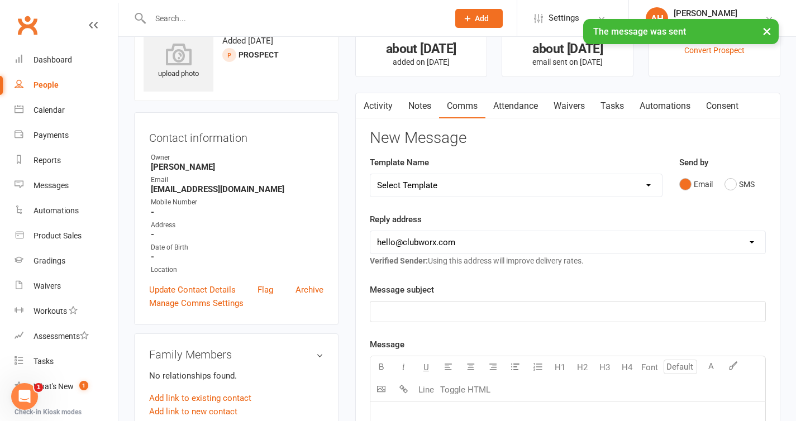
scroll to position [0, 0]
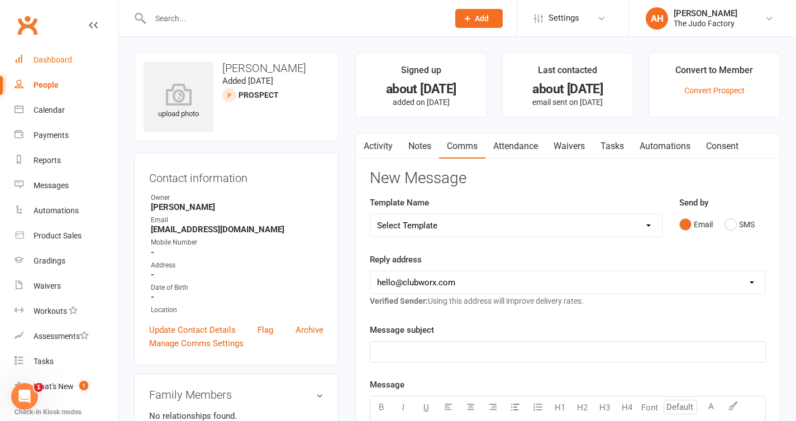
click at [61, 54] on link "Dashboard" at bounding box center [66, 59] width 103 height 25
